Goal: Navigation & Orientation: Find specific page/section

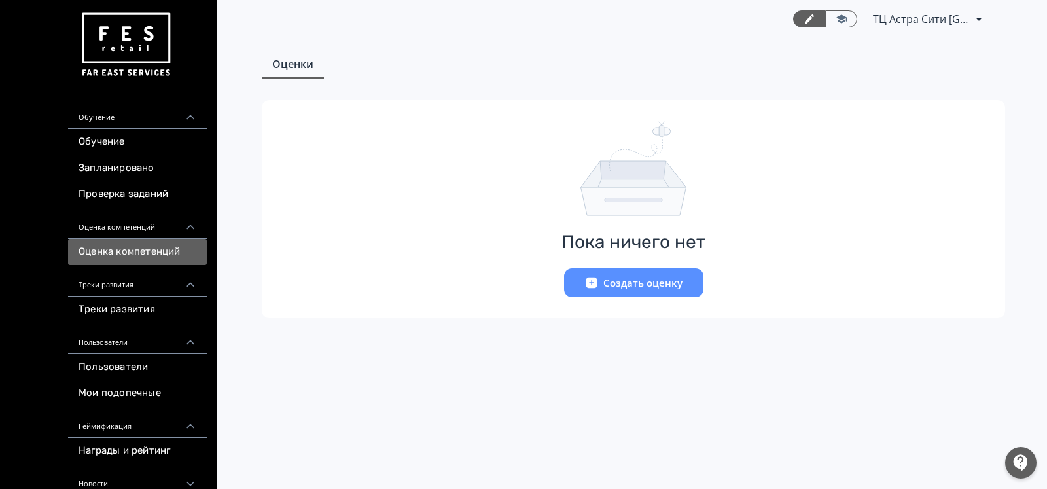
click at [138, 184] on link "Проверка заданий" at bounding box center [137, 194] width 139 height 26
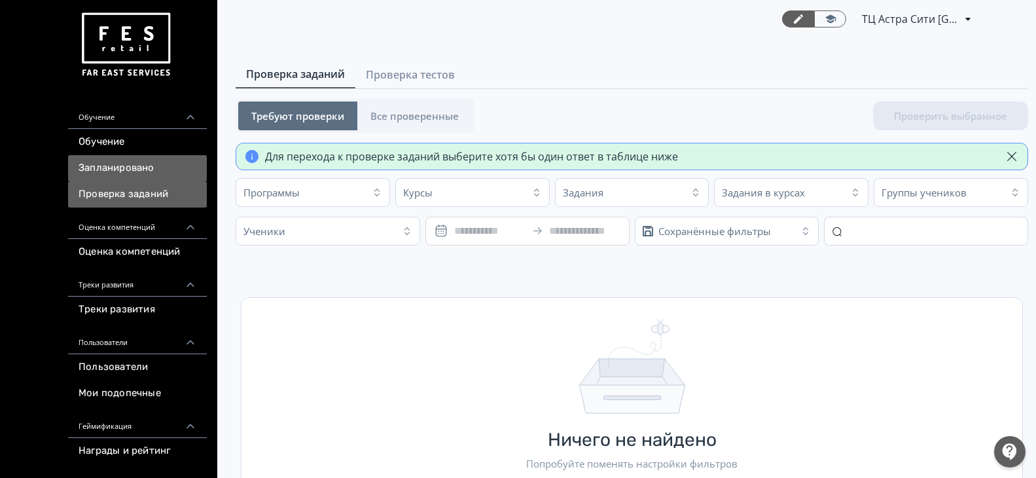
click at [142, 170] on link "Запланировано" at bounding box center [137, 168] width 139 height 26
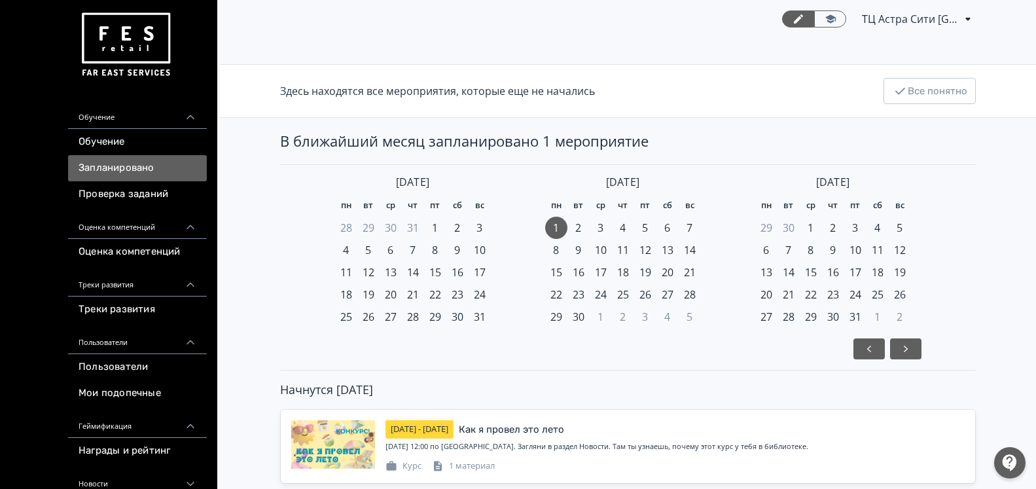
click at [143, 151] on link "Обучение" at bounding box center [137, 142] width 139 height 26
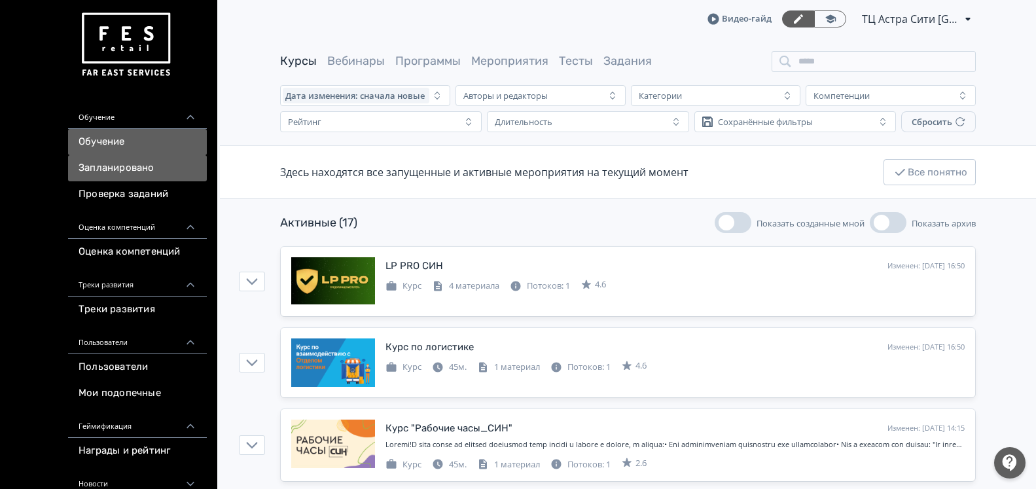
click at [143, 175] on link "Запланировано" at bounding box center [137, 168] width 139 height 26
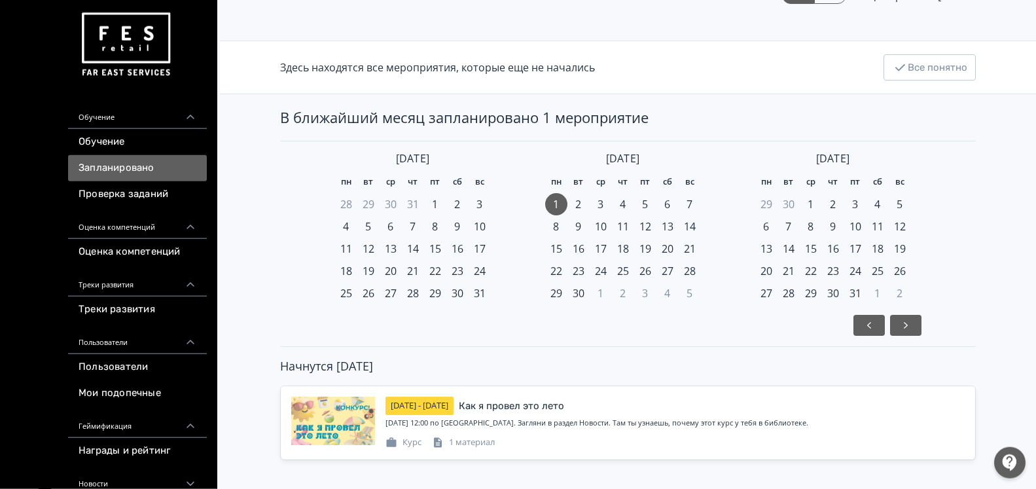
scroll to position [34, 0]
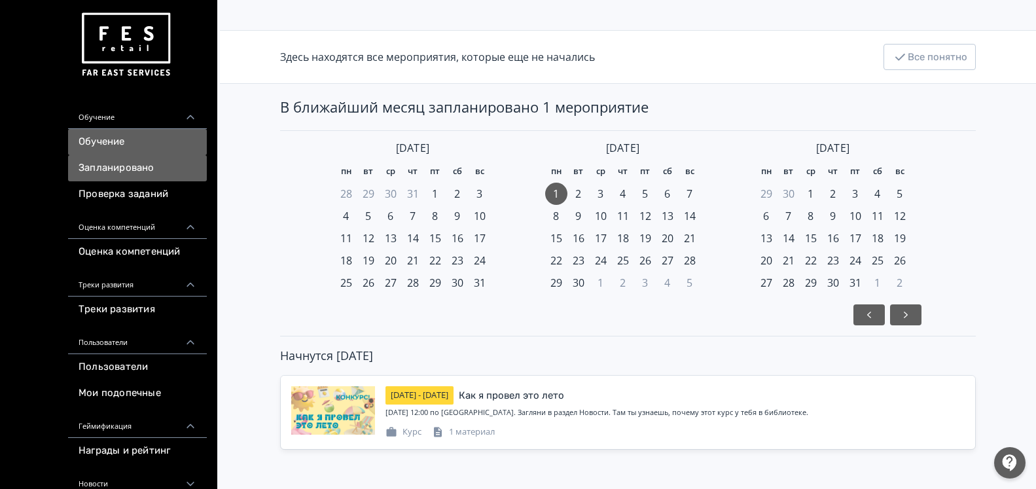
click at [126, 138] on link "Обучение" at bounding box center [137, 142] width 139 height 26
